Goal: Navigation & Orientation: Understand site structure

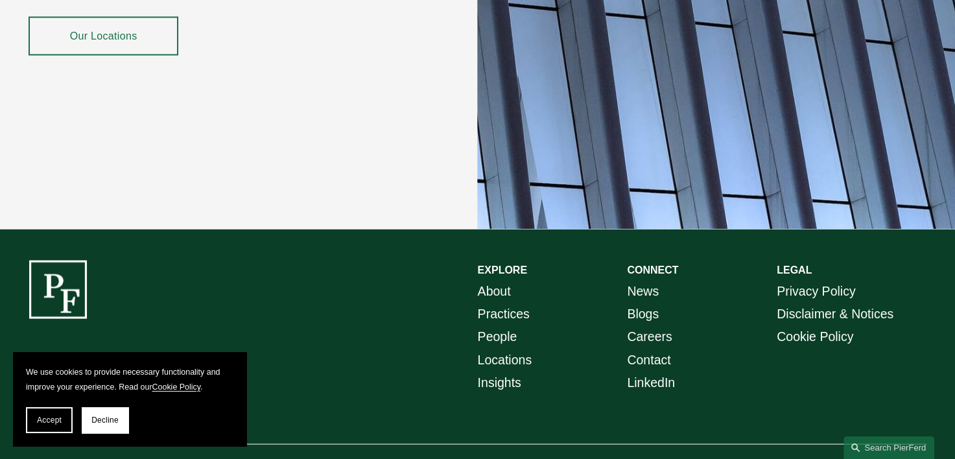
scroll to position [2373, 0]
click at [489, 279] on link "About" at bounding box center [494, 290] width 33 height 23
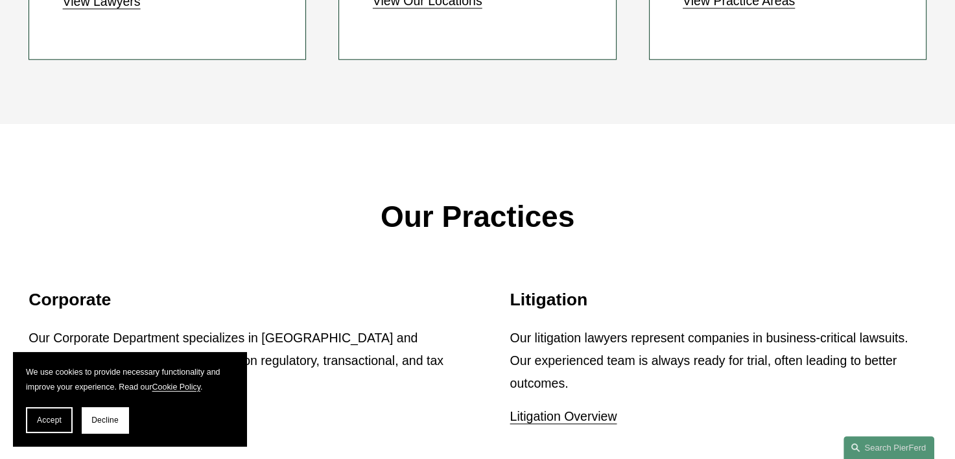
scroll to position [1427, 0]
